Goal: Transaction & Acquisition: Purchase product/service

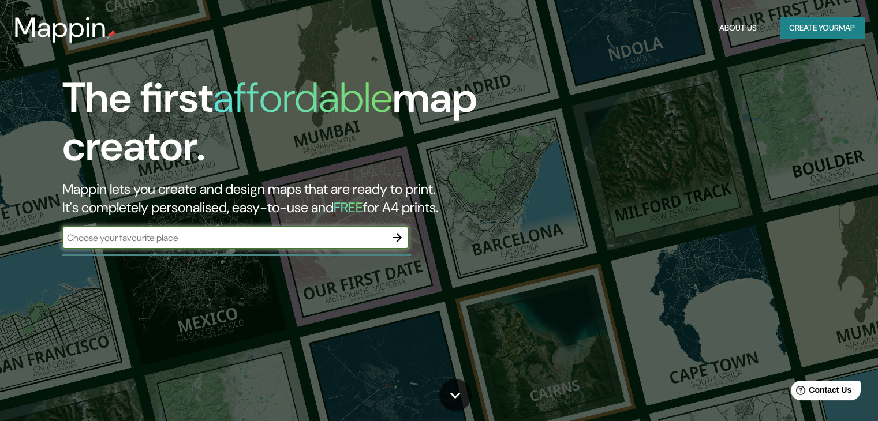
paste input "60°27′26.91″ N, 25°3′25.69″ E"
type input "60°27′26.91″ N, 25°3′25.69″ E"
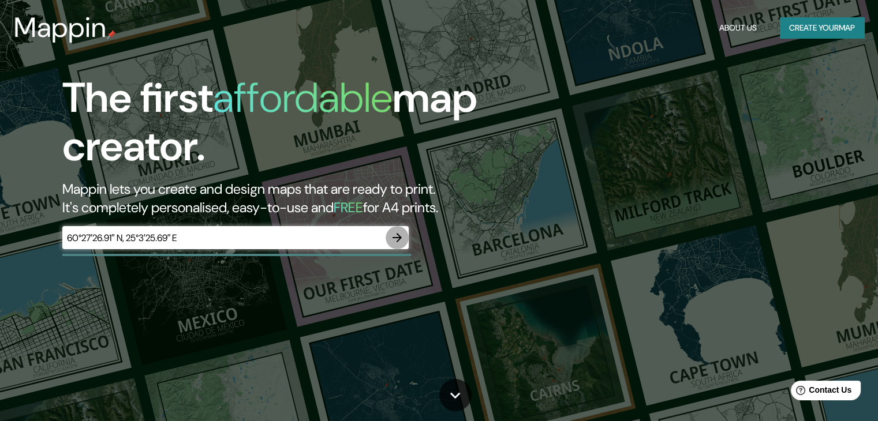
click at [403, 238] on icon "button" at bounding box center [397, 238] width 14 height 14
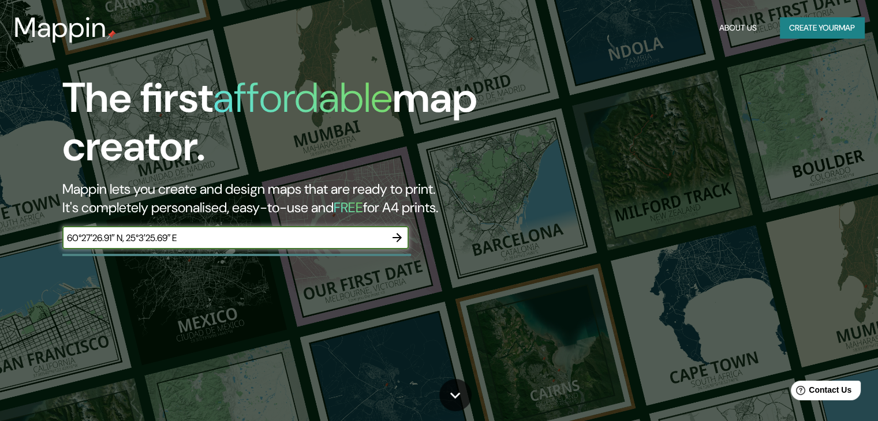
type input "60°27′26.91″ N, 25°3′25.69″ E"
click at [397, 242] on icon "button" at bounding box center [397, 238] width 14 height 14
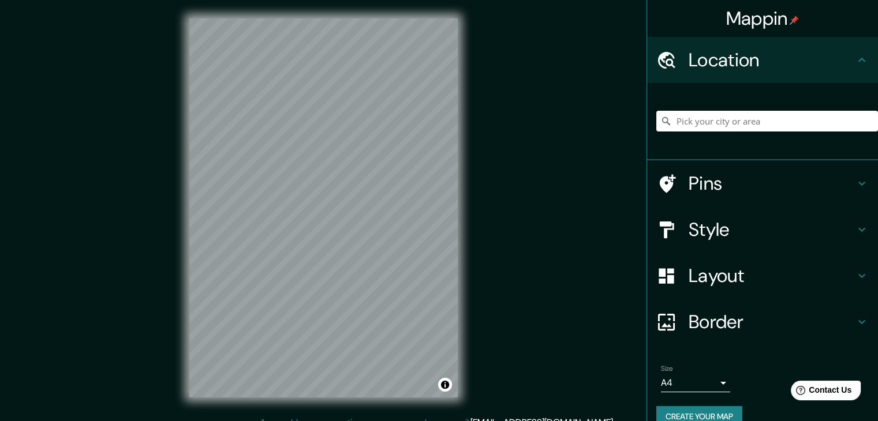
click at [679, 120] on input "Pick your city or area" at bounding box center [767, 121] width 222 height 21
click at [688, 122] on input "Pick your city or area" at bounding box center [767, 121] width 222 height 21
click at [699, 121] on input "Pick your city or area" at bounding box center [767, 121] width 222 height 21
click at [699, 122] on input "Pick your city or area" at bounding box center [767, 121] width 222 height 21
click at [669, 125] on input "Pick your city or area" at bounding box center [767, 121] width 222 height 21
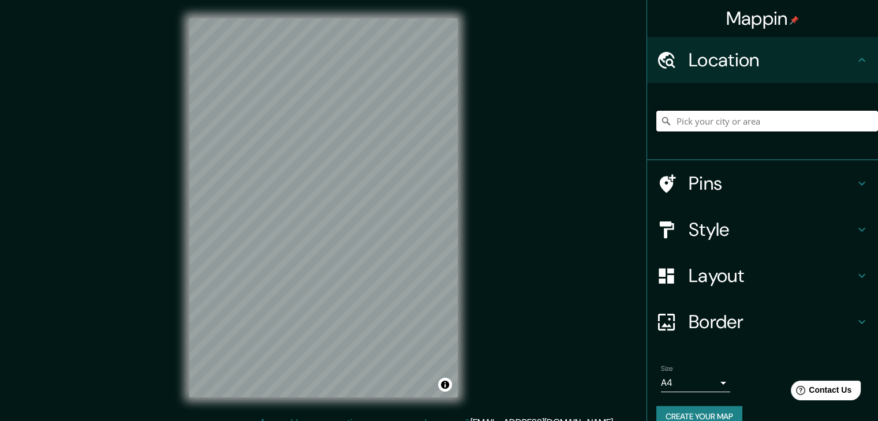
click at [668, 124] on input "Pick your city or area" at bounding box center [767, 121] width 222 height 21
click at [667, 121] on input "Pick your city or area" at bounding box center [767, 121] width 222 height 21
